Goal: Check status

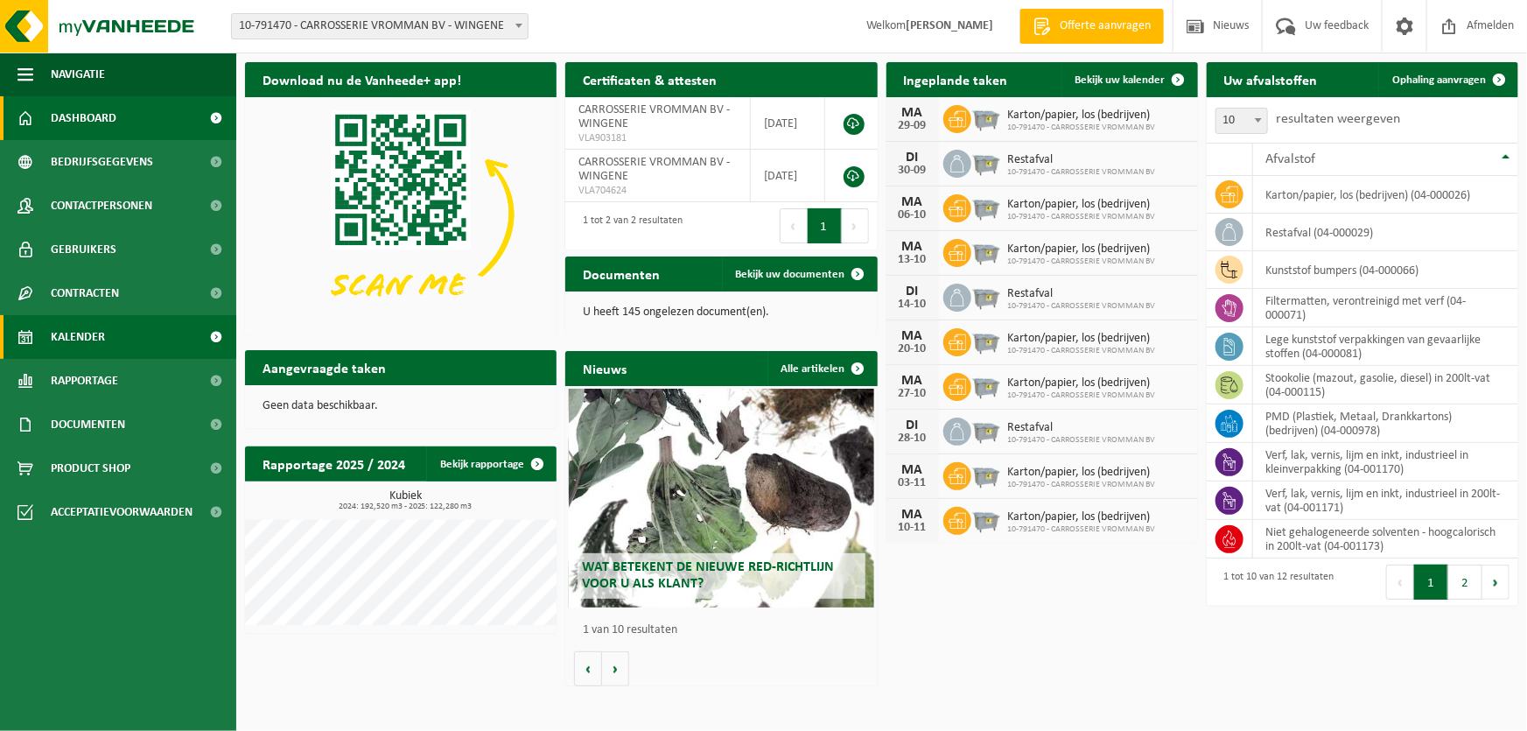
click at [142, 331] on link "Kalender" at bounding box center [118, 337] width 236 height 44
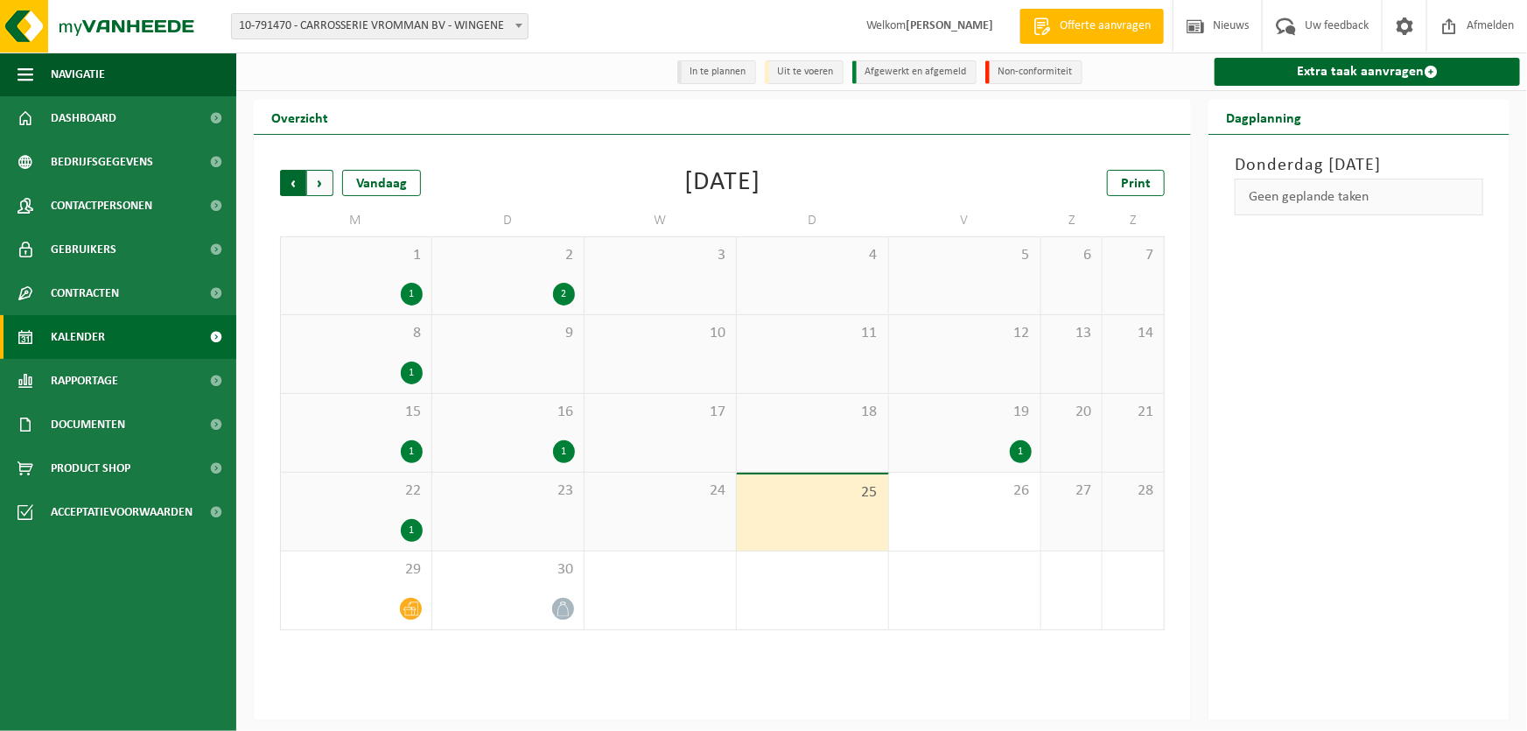
click at [324, 181] on span "Volgende" at bounding box center [320, 183] width 26 height 26
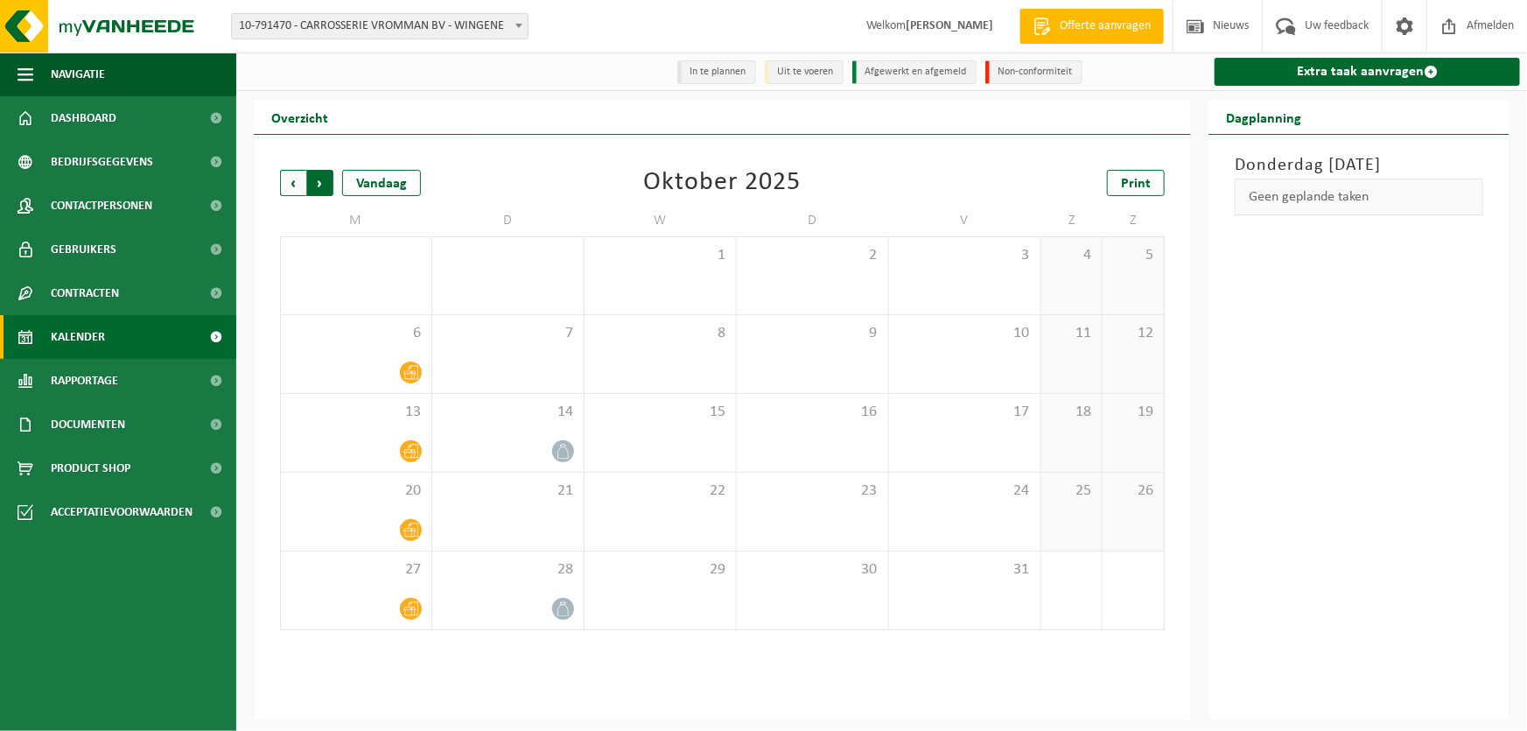
click at [295, 183] on span "Vorige" at bounding box center [293, 183] width 26 height 26
